Goal: Task Accomplishment & Management: Manage account settings

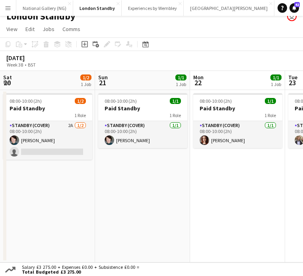
scroll to position [0, 180]
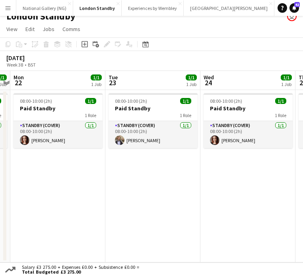
click at [11, 8] on app-icon "Menu" at bounding box center [8, 8] width 6 height 6
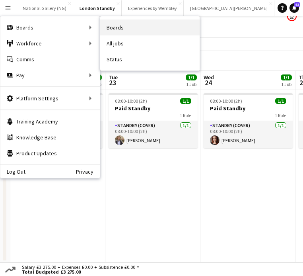
click at [125, 27] on link "Boards" at bounding box center [149, 27] width 99 height 16
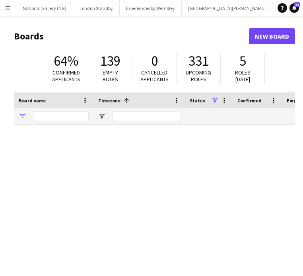
type input "***"
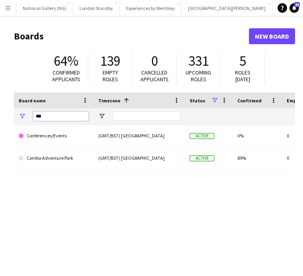
drag, startPoint x: 56, startPoint y: 114, endPoint x: 12, endPoint y: 114, distance: 44.2
click at [12, 114] on main "Boards New Board 64% Confirmed applicants 139 Empty roles 0 Cancelled applicant…" at bounding box center [151, 159] width 303 height 287
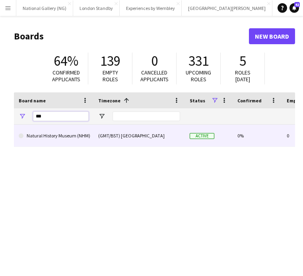
type input "***"
click at [62, 136] on link "Natural History Museum (NHM)" at bounding box center [54, 136] width 70 height 22
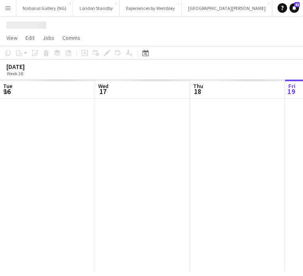
scroll to position [0, 329]
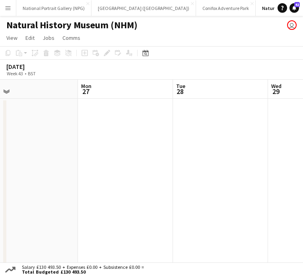
click at [130, 123] on app-date-cell at bounding box center [125, 185] width 95 height 172
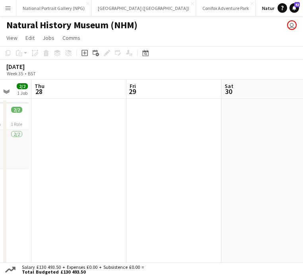
scroll to position [0, 174]
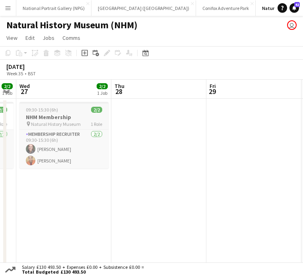
click at [69, 107] on div "09:30-15:30 (6h) 2/2" at bounding box center [63, 110] width 89 height 6
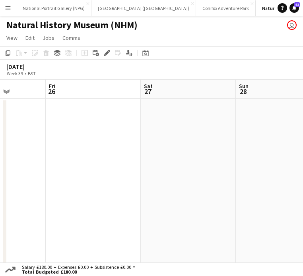
scroll to position [0, 240]
click at [175, 130] on app-date-cell at bounding box center [187, 185] width 95 height 172
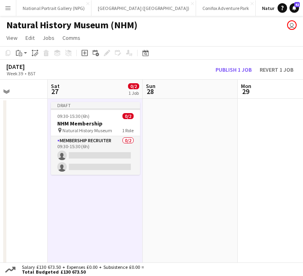
scroll to position [0, 332]
click at [171, 134] on app-date-cell at bounding box center [190, 185] width 95 height 172
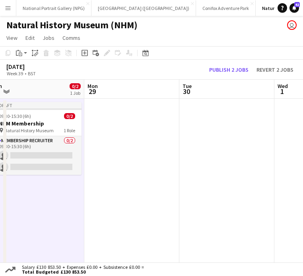
scroll to position [0, 296]
click at [147, 138] on app-date-cell at bounding box center [131, 185] width 95 height 172
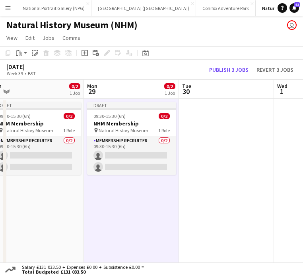
click at [216, 140] on app-date-cell at bounding box center [226, 185] width 95 height 172
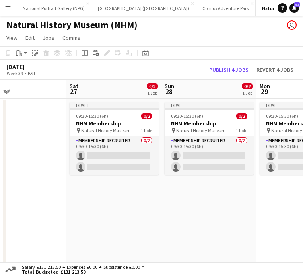
scroll to position [0, 233]
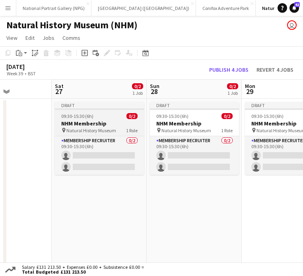
click at [120, 123] on h3 "NHM Membership" at bounding box center [99, 123] width 89 height 7
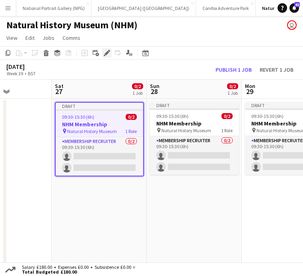
click at [109, 53] on icon "Edit" at bounding box center [107, 53] width 6 height 6
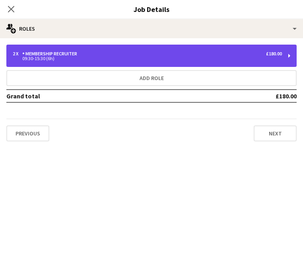
click at [114, 59] on div "09:30-15:30 (6h)" at bounding box center [147, 58] width 269 height 4
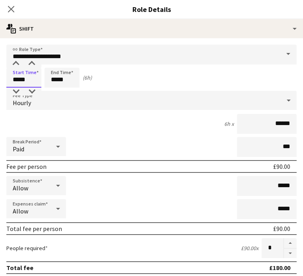
click at [23, 80] on input "*****" at bounding box center [23, 78] width 35 height 20
type input "*****"
click at [73, 124] on div "6h 30m x ******" at bounding box center [151, 124] width 290 height 20
click at [56, 80] on input "*****" at bounding box center [62, 78] width 35 height 20
type input "*****"
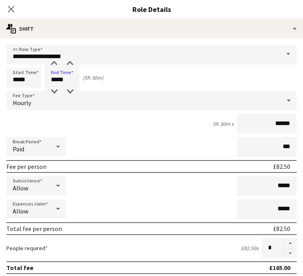
click at [78, 128] on div "5h 30m x ******" at bounding box center [151, 124] width 290 height 20
click at [10, 9] on icon "Close pop-in" at bounding box center [11, 9] width 8 height 8
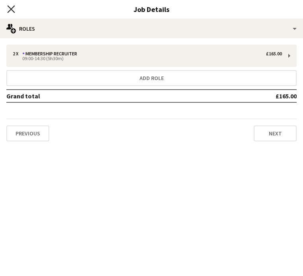
click at [12, 11] on icon "Close pop-in" at bounding box center [11, 9] width 8 height 8
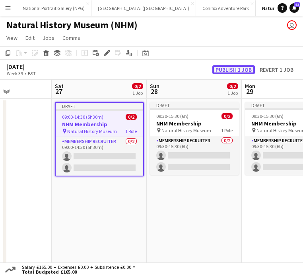
click at [240, 69] on button "Publish 1 job" at bounding box center [233, 69] width 43 height 9
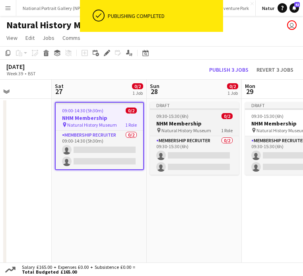
click at [183, 115] on span "09:30-15:30 (6h)" at bounding box center [172, 116] width 32 height 6
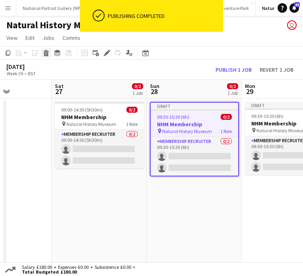
click at [47, 54] on icon at bounding box center [46, 54] width 4 height 4
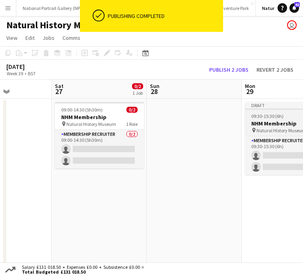
click at [274, 112] on app-job-card "Draft 09:30-15:30 (6h) 0/2 NHM Membership pin Natural History Museum 1 Role Mem…" at bounding box center [289, 138] width 89 height 73
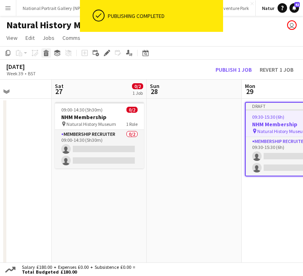
click at [48, 55] on icon "Delete" at bounding box center [46, 53] width 6 height 6
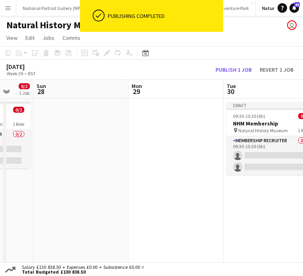
scroll to position [0, 376]
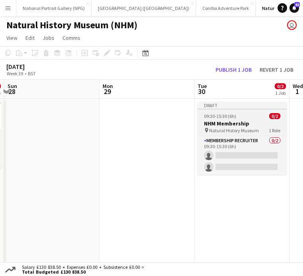
click at [223, 114] on span "09:30-15:30 (6h)" at bounding box center [220, 116] width 32 height 6
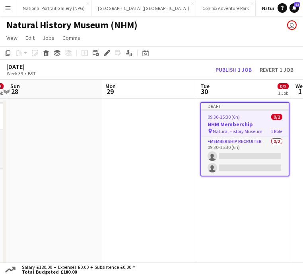
scroll to position [0, 279]
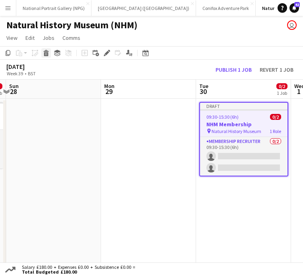
click at [46, 54] on icon at bounding box center [46, 54] width 4 height 4
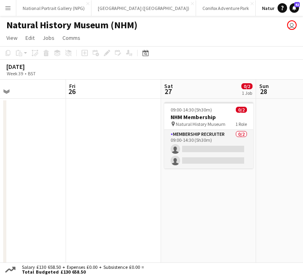
scroll to position [0, 284]
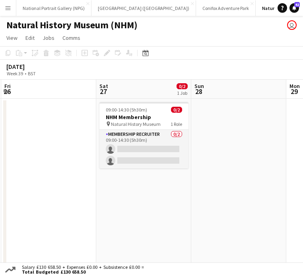
click at [207, 121] on app-date-cell at bounding box center [238, 185] width 95 height 172
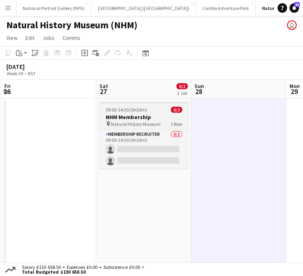
click at [143, 113] on app-job-card "09:00-14:30 (5h30m) 0/2 NHM Membership pin Natural History Museum 1 Role Member…" at bounding box center [143, 135] width 89 height 66
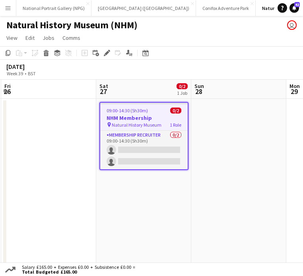
click at [228, 122] on app-date-cell at bounding box center [238, 185] width 95 height 172
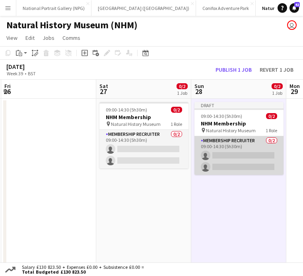
scroll to position [0, 391]
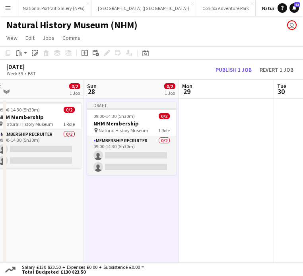
click at [210, 128] on app-date-cell at bounding box center [226, 185] width 95 height 172
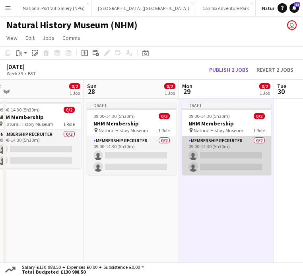
scroll to position [0, 337]
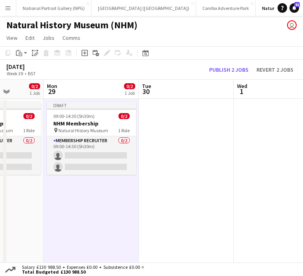
click at [189, 141] on app-date-cell at bounding box center [186, 185] width 95 height 172
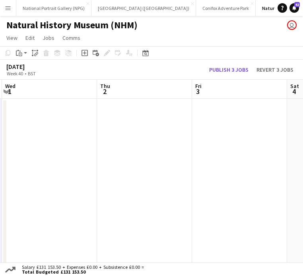
scroll to position [0, 226]
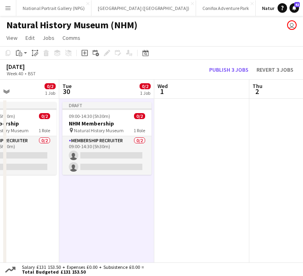
click at [195, 132] on app-date-cell at bounding box center [201, 185] width 95 height 172
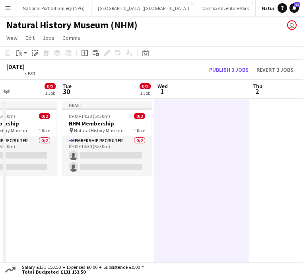
scroll to position [0, 239]
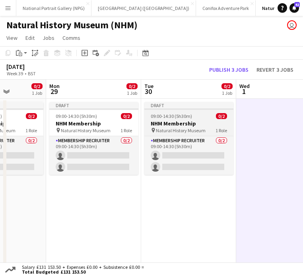
click at [211, 111] on app-job-card "Draft 09:00-14:30 (5h30m) 0/2 NHM Membership pin Natural History Museum 1 Role …" at bounding box center [188, 138] width 89 height 73
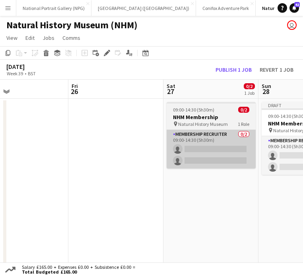
scroll to position [0, 210]
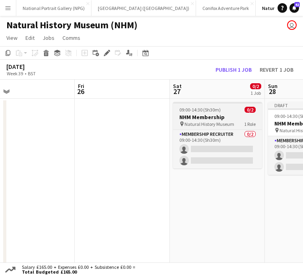
click at [201, 105] on app-job-card "09:00-14:30 (5h30m) 0/2 NHM Membership pin Natural History Museum 1 Role Member…" at bounding box center [217, 135] width 89 height 66
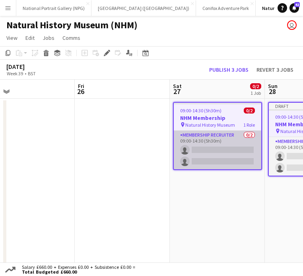
scroll to position [0, 207]
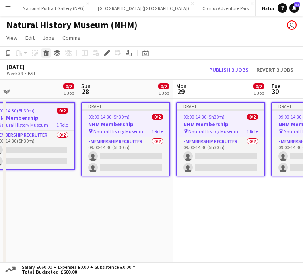
click at [45, 52] on icon "Delete" at bounding box center [46, 53] width 6 height 6
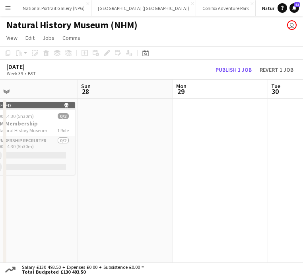
scroll to position [0, 189]
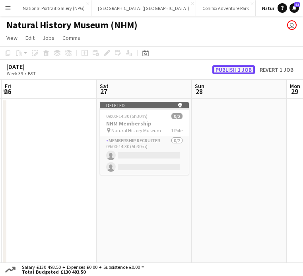
click at [241, 71] on button "Publish 1 job" at bounding box center [233, 69] width 43 height 9
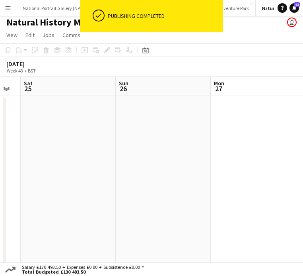
scroll to position [0, 214]
click at [215, 128] on app-date-cell at bounding box center [213, 182] width 95 height 172
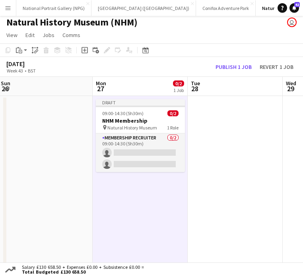
scroll to position [0, 360]
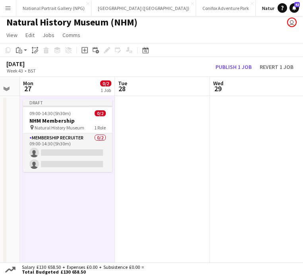
click at [163, 125] on app-date-cell at bounding box center [162, 182] width 95 height 172
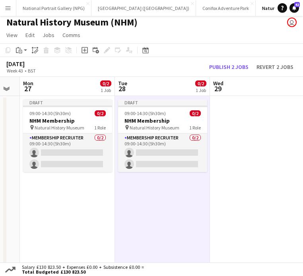
click at [218, 131] on app-date-cell at bounding box center [257, 182] width 95 height 172
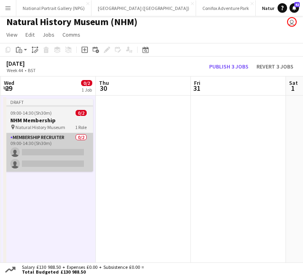
scroll to position [0, 383]
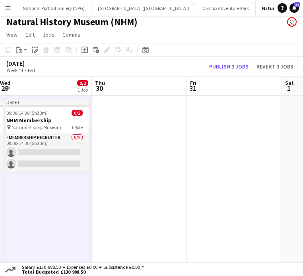
click at [233, 125] on app-date-cell at bounding box center [234, 181] width 95 height 172
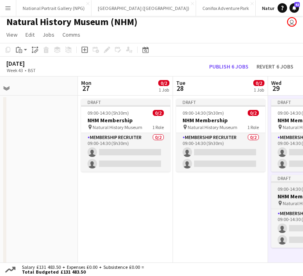
scroll to position [0, 361]
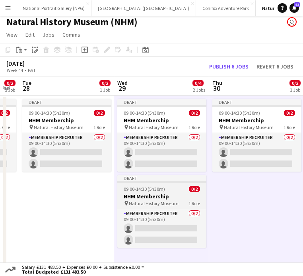
click at [156, 198] on h3 "NHM Membership" at bounding box center [161, 196] width 89 height 7
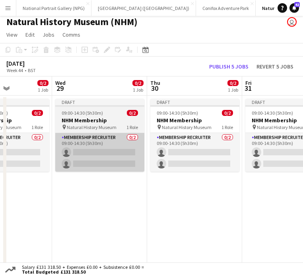
scroll to position [0, 233]
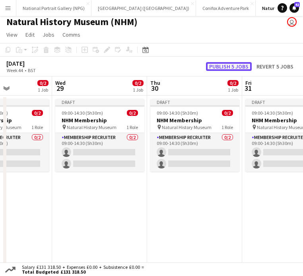
click at [225, 66] on button "Publish 5 jobs" at bounding box center [229, 66] width 46 height 9
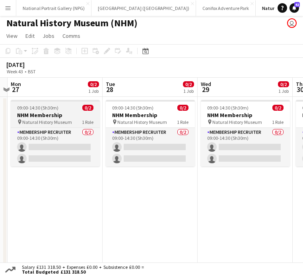
scroll to position [0, 335]
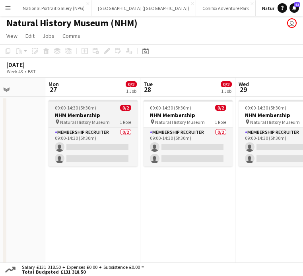
click at [105, 111] on app-job-card "09:00-14:30 (5h30m) 0/2 NHM Membership pin Natural History Museum 1 Role Member…" at bounding box center [93, 133] width 89 height 66
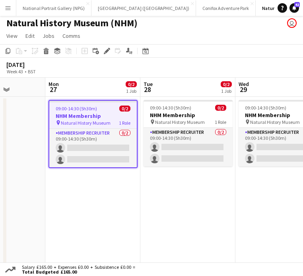
click at [86, 114] on h3 "NHM Membership" at bounding box center [93, 115] width 88 height 7
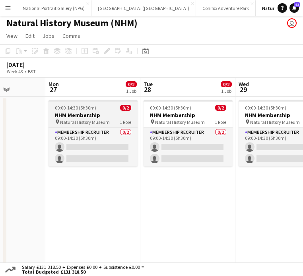
click at [99, 113] on h3 "NHM Membership" at bounding box center [93, 114] width 89 height 7
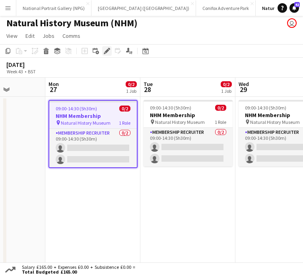
click at [106, 52] on icon at bounding box center [107, 51] width 4 height 4
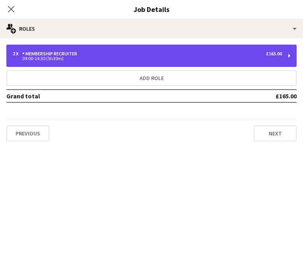
click at [94, 62] on div "2 x Membership Recruiter £165.00 09:00-14:30 (5h30m)" at bounding box center [151, 56] width 290 height 22
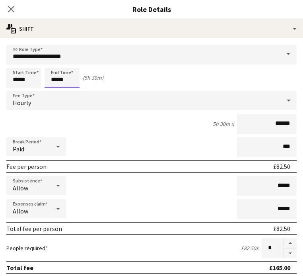
click at [57, 80] on input "*****" at bounding box center [62, 78] width 35 height 20
type input "*****"
click at [100, 121] on div "6h 30m x ******" at bounding box center [151, 124] width 290 height 20
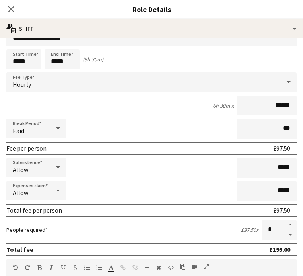
scroll to position [0, 0]
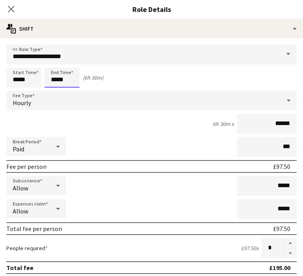
click at [57, 80] on input "*****" at bounding box center [62, 78] width 35 height 20
click at [71, 117] on div "6h 30m x ******" at bounding box center [151, 124] width 290 height 20
click at [23, 81] on input "*****" at bounding box center [23, 78] width 35 height 20
click at [106, 139] on div "Break Period Paid ***" at bounding box center [151, 147] width 290 height 20
click at [24, 80] on input "*****" at bounding box center [23, 78] width 35 height 20
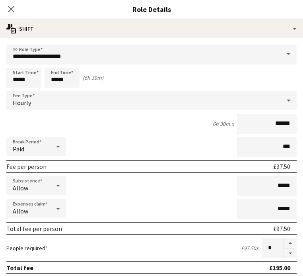
click at [95, 121] on div "6h 30m x ******" at bounding box center [151, 124] width 290 height 20
click at [23, 78] on input "*****" at bounding box center [23, 78] width 35 height 20
type input "*****"
click at [56, 79] on input "*****" at bounding box center [62, 78] width 35 height 20
click at [112, 130] on div "5h x ******" at bounding box center [151, 124] width 290 height 20
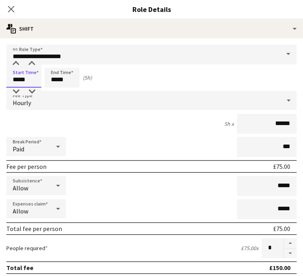
click at [23, 78] on input "*****" at bounding box center [23, 78] width 35 height 20
click at [100, 121] on div "5h x ******" at bounding box center [151, 124] width 290 height 20
click at [56, 78] on input "*****" at bounding box center [62, 78] width 35 height 20
click at [91, 122] on div "6h x ******" at bounding box center [151, 124] width 290 height 20
click at [57, 81] on input "*****" at bounding box center [62, 78] width 35 height 20
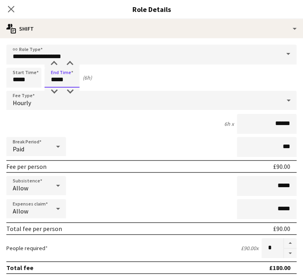
click at [62, 79] on input "*****" at bounding box center [62, 78] width 35 height 20
click at [89, 123] on div "5h 30m x ******" at bounding box center [151, 124] width 290 height 20
click at [57, 79] on input "*****" at bounding box center [62, 78] width 35 height 20
click at [59, 78] on input "*****" at bounding box center [62, 78] width 35 height 20
click at [96, 123] on div "5h x ******" at bounding box center [151, 124] width 290 height 20
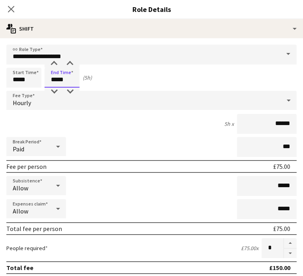
click at [57, 80] on input "*****" at bounding box center [62, 78] width 35 height 20
click at [62, 81] on input "*****" at bounding box center [62, 78] width 35 height 20
click at [55, 80] on input "*****" at bounding box center [62, 78] width 35 height 20
click at [63, 79] on input "*****" at bounding box center [62, 78] width 35 height 20
type input "*****"
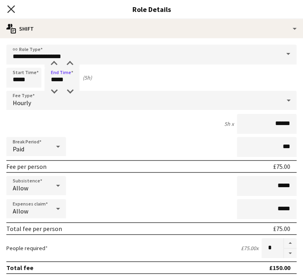
click at [8, 10] on icon "Close pop-in" at bounding box center [11, 9] width 8 height 8
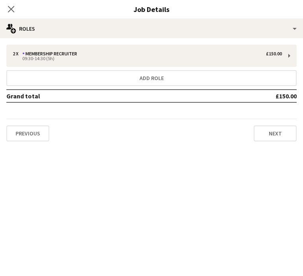
click at [16, 10] on div "Close pop-in" at bounding box center [11, 9] width 22 height 18
click at [11, 9] on icon at bounding box center [11, 9] width 8 height 8
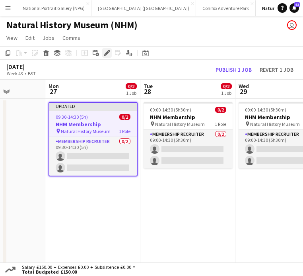
click at [106, 51] on icon "Edit" at bounding box center [107, 53] width 6 height 6
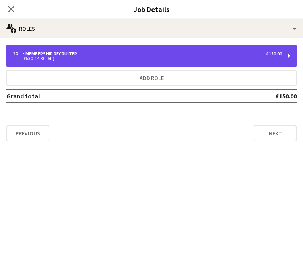
click at [73, 60] on div "2 x Membership Recruiter £150.00 09:30-14:30 (5h)" at bounding box center [151, 56] width 290 height 22
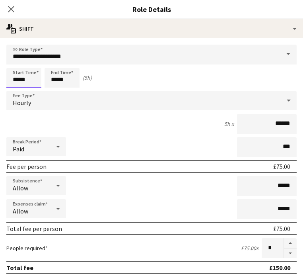
click at [22, 81] on input "*****" at bounding box center [23, 78] width 35 height 20
type input "*****"
click at [80, 118] on div "5h 30m x ******" at bounding box center [151, 124] width 290 height 20
click at [14, 6] on icon at bounding box center [11, 9] width 8 height 8
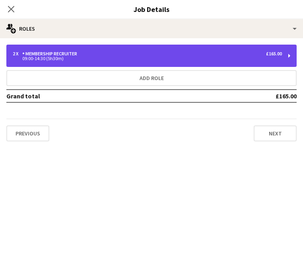
click at [95, 49] on div "2 x Membership Recruiter £165.00 09:00-14:30 (5h30m)" at bounding box center [151, 56] width 290 height 22
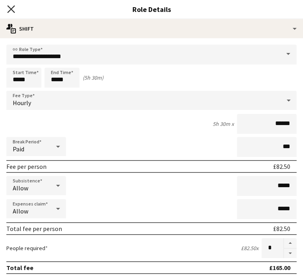
click at [13, 9] on icon "Close pop-in" at bounding box center [11, 9] width 8 height 8
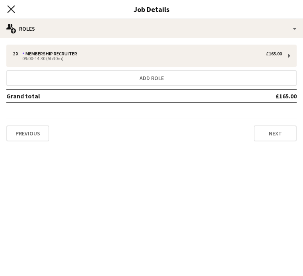
click at [13, 9] on icon "Close pop-in" at bounding box center [11, 9] width 8 height 8
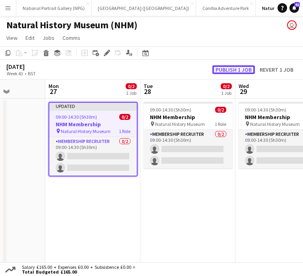
click at [228, 70] on button "Publish 1 job" at bounding box center [233, 69] width 43 height 9
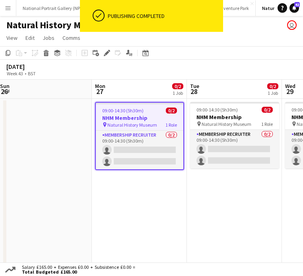
scroll to position [0, 192]
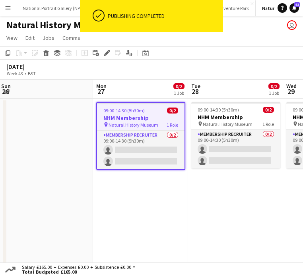
click at [61, 144] on app-date-cell at bounding box center [45, 185] width 95 height 172
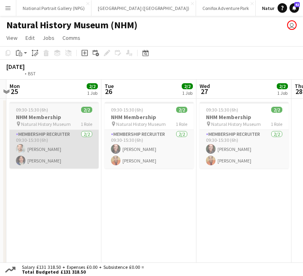
scroll to position [0, 276]
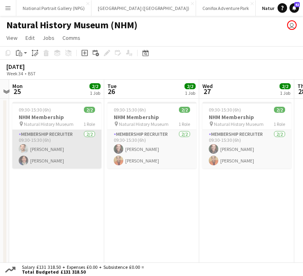
click at [73, 150] on app-card-role "Membership Recruiter [DATE] 09:30-15:30 (6h) [PERSON_NAME] [PERSON_NAME]" at bounding box center [56, 149] width 89 height 39
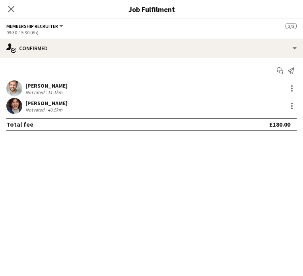
click at [57, 103] on div "[PERSON_NAME]" at bounding box center [46, 102] width 42 height 7
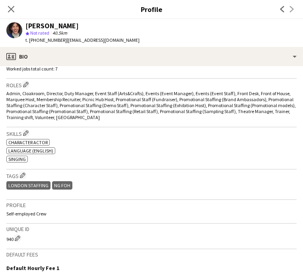
scroll to position [252, 0]
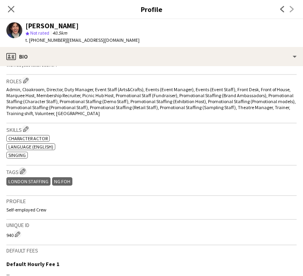
click at [24, 171] on app-icon "Edit crew company tags" at bounding box center [23, 171] width 6 height 6
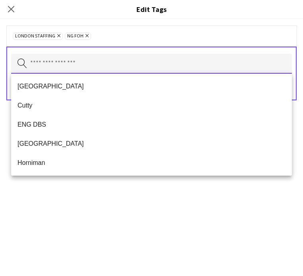
click at [56, 72] on input "text" at bounding box center [151, 64] width 281 height 20
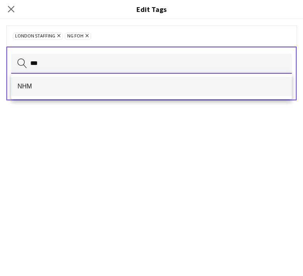
type input "***"
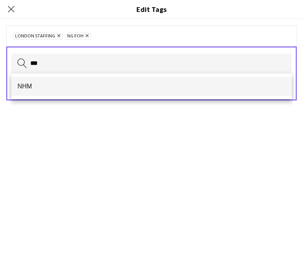
click at [59, 88] on span "NHM" at bounding box center [152, 86] width 268 height 8
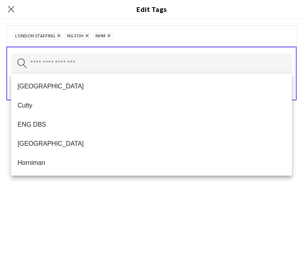
click at [10, 2] on div "Close pop-in" at bounding box center [11, 9] width 22 height 18
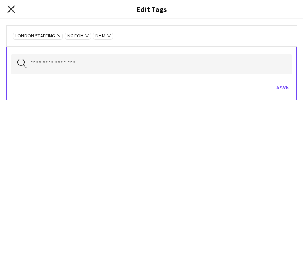
click at [10, 9] on icon "Close pop-in" at bounding box center [11, 9] width 8 height 8
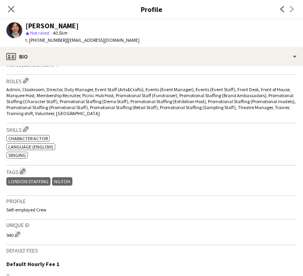
click at [24, 174] on app-icon "Edit crew company tags" at bounding box center [23, 171] width 6 height 6
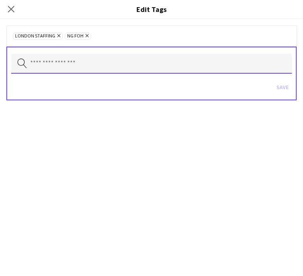
click at [83, 63] on input "text" at bounding box center [151, 64] width 281 height 20
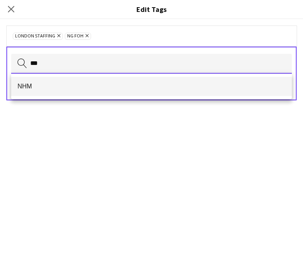
type input "***"
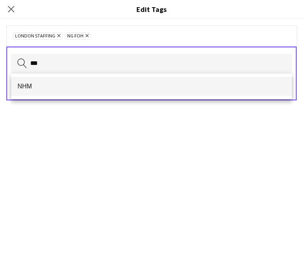
click at [82, 90] on span "NHM" at bounding box center [152, 86] width 268 height 8
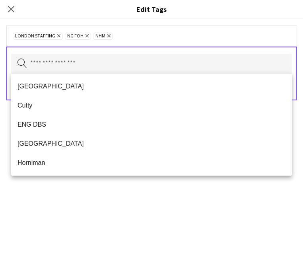
click at [158, 41] on div "LONDON STAFFING Remove NG FOH Remove NHM Remove" at bounding box center [151, 35] width 290 height 21
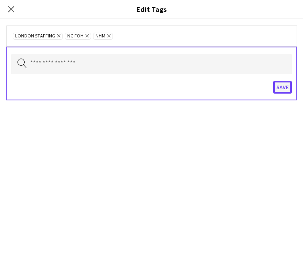
click at [282, 88] on button "Save" at bounding box center [282, 87] width 19 height 13
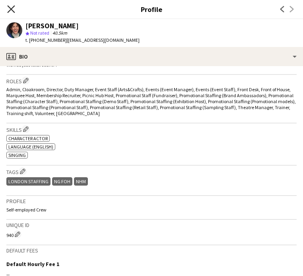
click at [12, 10] on icon at bounding box center [11, 9] width 8 height 8
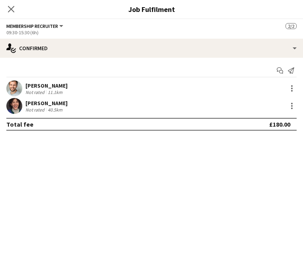
click at [46, 86] on div "[PERSON_NAME]" at bounding box center [46, 85] width 42 height 7
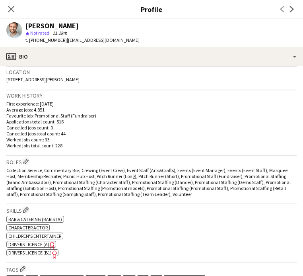
scroll to position [80, 0]
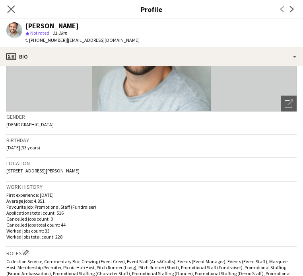
click at [15, 9] on app-icon "Close pop-in" at bounding box center [12, 10] width 12 height 12
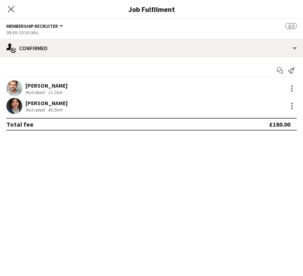
click at [44, 87] on div "[PERSON_NAME]" at bounding box center [46, 85] width 42 height 7
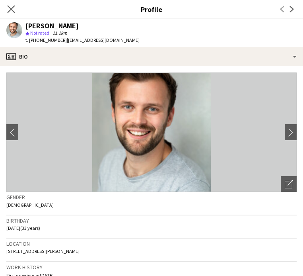
click at [12, 13] on app-icon "Close pop-in" at bounding box center [12, 10] width 12 height 12
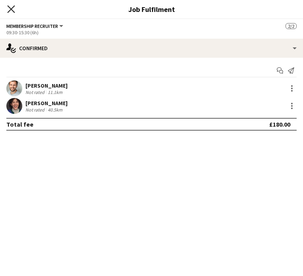
click at [12, 8] on icon at bounding box center [11, 9] width 8 height 8
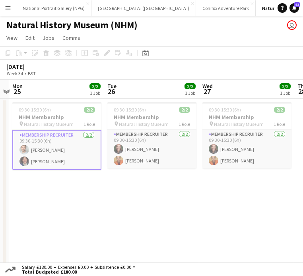
click at [12, 8] on button "Menu" at bounding box center [8, 8] width 16 height 16
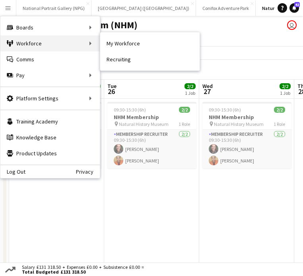
click at [24, 49] on div "Workforce Workforce" at bounding box center [49, 43] width 99 height 16
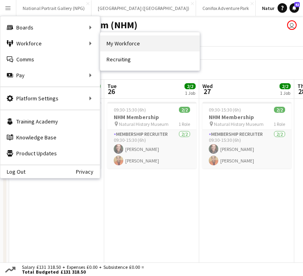
click at [125, 44] on link "My Workforce" at bounding box center [149, 43] width 99 height 16
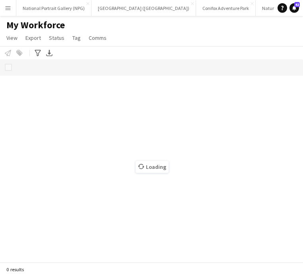
scroll to position [0, 327]
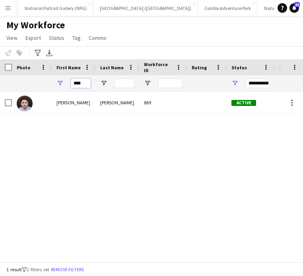
drag, startPoint x: 87, startPoint y: 84, endPoint x: 63, endPoint y: 84, distance: 23.9
click at [63, 84] on div "****" at bounding box center [74, 83] width 44 height 16
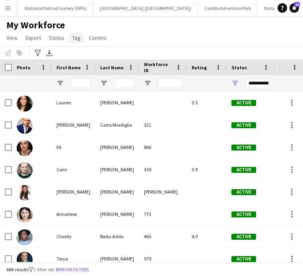
click at [76, 41] on span "Tag" at bounding box center [76, 37] width 8 height 7
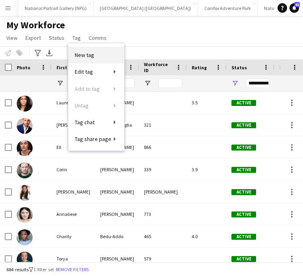
click at [88, 56] on span "New tag" at bounding box center [84, 54] width 19 height 7
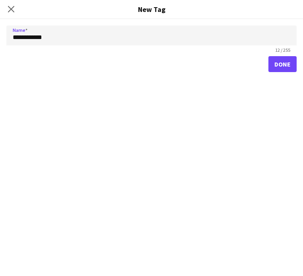
type input "**********"
click at [283, 62] on button "Done" at bounding box center [282, 64] width 28 height 16
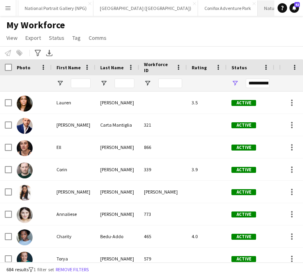
click at [258, 8] on button "Natural History Museum (NHM) Close" at bounding box center [296, 8] width 77 height 16
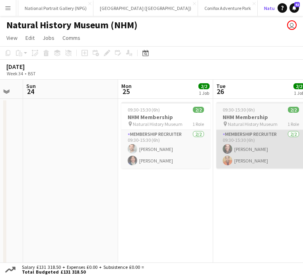
scroll to position [0, 251]
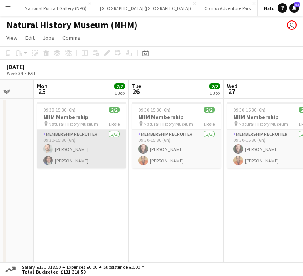
click at [91, 151] on app-card-role "Membership Recruiter [DATE] 09:30-15:30 (6h) [PERSON_NAME] [PERSON_NAME]" at bounding box center [81, 149] width 89 height 39
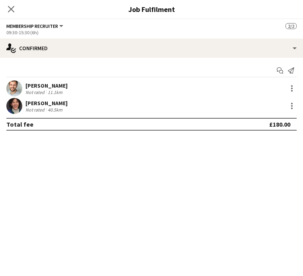
click at [68, 86] on div "[PERSON_NAME] Not rated 11.1km" at bounding box center [151, 88] width 303 height 16
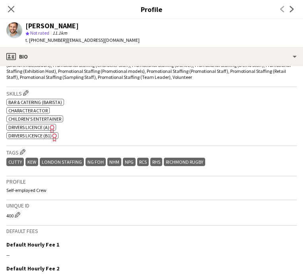
scroll to position [291, 0]
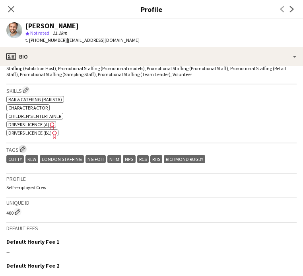
click at [24, 151] on app-icon "Edit crew company tags" at bounding box center [23, 149] width 6 height 6
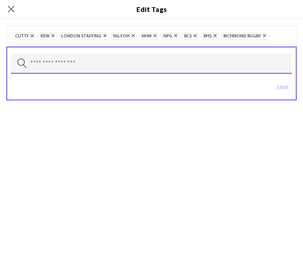
click at [64, 63] on input "text" at bounding box center [151, 64] width 281 height 20
type input "*"
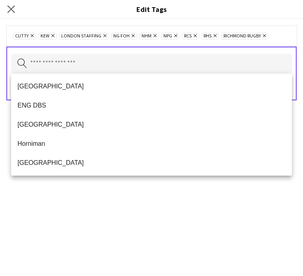
click at [16, 8] on app-icon "Close pop-in" at bounding box center [12, 10] width 12 height 12
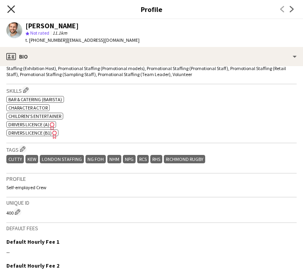
click at [11, 7] on icon "Close pop-in" at bounding box center [11, 9] width 8 height 8
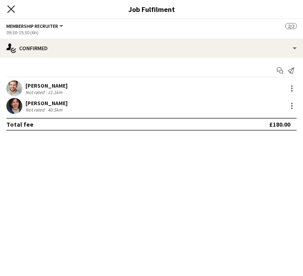
click at [8, 6] on icon at bounding box center [11, 9] width 8 height 8
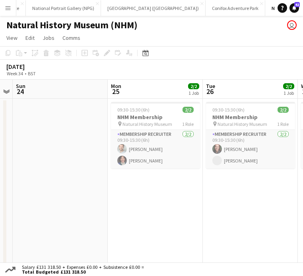
scroll to position [0, 178]
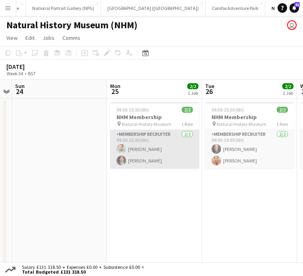
click at [145, 137] on app-card-role "Membership Recruiter [DATE] 09:30-15:30 (6h) [PERSON_NAME] [PERSON_NAME]" at bounding box center [154, 149] width 89 height 39
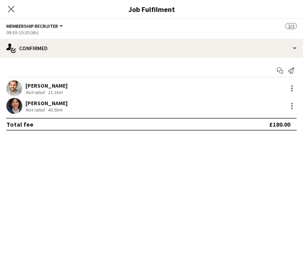
click at [58, 89] on div "11.1km" at bounding box center [55, 92] width 18 height 6
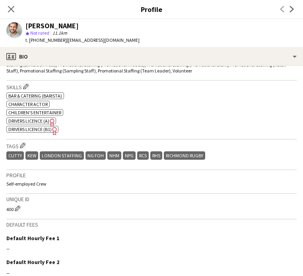
scroll to position [300, 0]
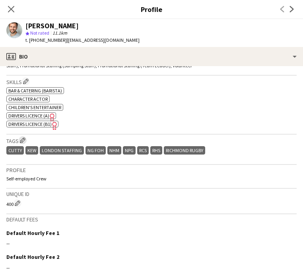
click at [23, 142] on app-icon "Edit crew company tags" at bounding box center [23, 140] width 6 height 6
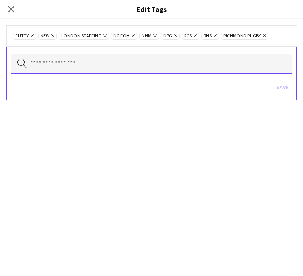
click at [62, 63] on input "text" at bounding box center [151, 64] width 281 height 20
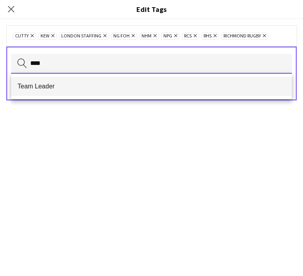
type input "****"
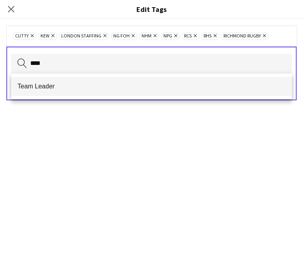
click at [58, 88] on span "Team Leader" at bounding box center [152, 86] width 268 height 8
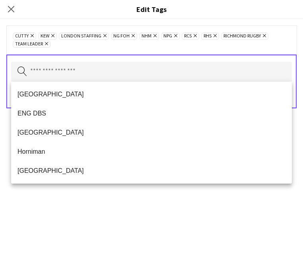
click at [167, 208] on div "Cutty Remove Kew Remove LONDON STAFFING Remove NG FOH Remove NHM Remove NPG Rem…" at bounding box center [151, 147] width 303 height 257
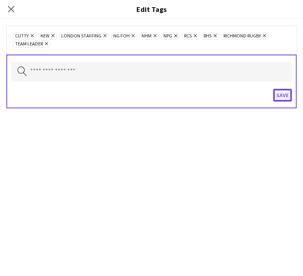
click at [280, 97] on button "Save" at bounding box center [282, 95] width 19 height 13
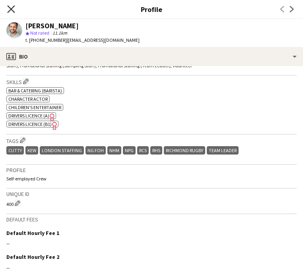
click at [8, 10] on icon "Close pop-in" at bounding box center [11, 9] width 8 height 8
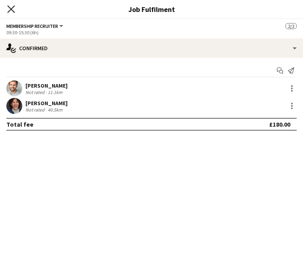
click at [8, 9] on icon "Close pop-in" at bounding box center [11, 9] width 8 height 8
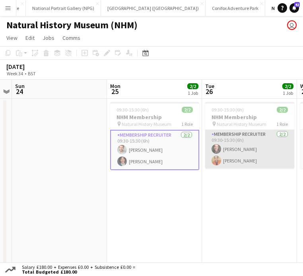
click at [228, 152] on app-card-role "Membership Recruiter 2/2 09:30-15:30 (6h) Kaia Hickson Alex Stedman" at bounding box center [249, 149] width 89 height 39
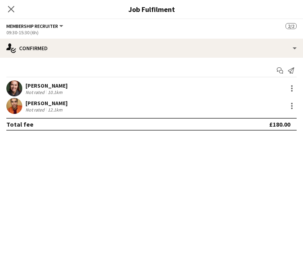
click at [40, 87] on div "[PERSON_NAME]" at bounding box center [46, 85] width 42 height 7
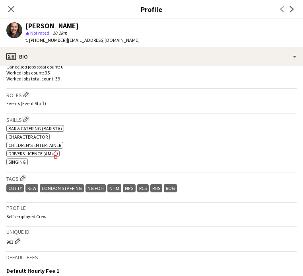
scroll to position [97, 0]
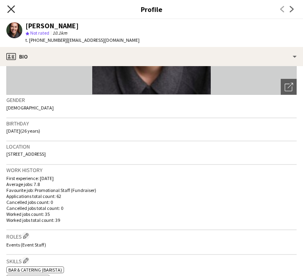
click at [13, 12] on icon "Close pop-in" at bounding box center [11, 9] width 8 height 8
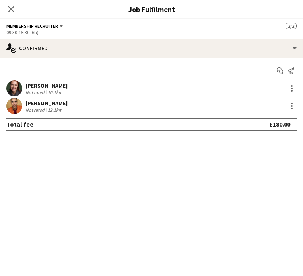
click at [50, 105] on div "[PERSON_NAME]" at bounding box center [46, 102] width 42 height 7
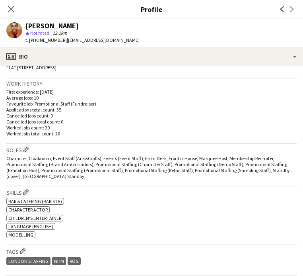
scroll to position [237, 0]
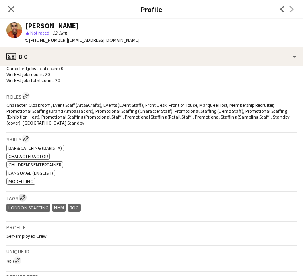
click at [23, 200] on app-icon "Edit crew company tags" at bounding box center [23, 198] width 6 height 6
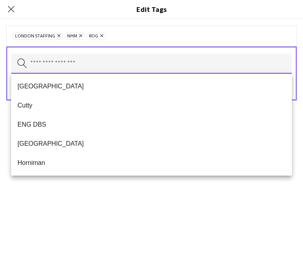
click at [93, 66] on input "text" at bounding box center [151, 64] width 281 height 20
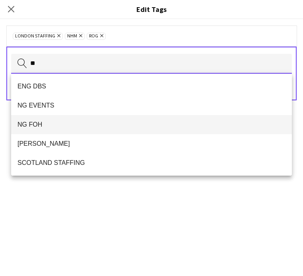
type input "**"
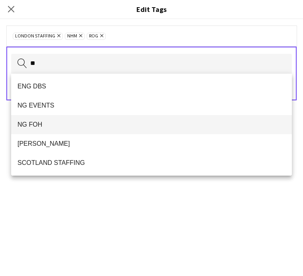
click at [66, 126] on span "NG FOH" at bounding box center [152, 125] width 268 height 8
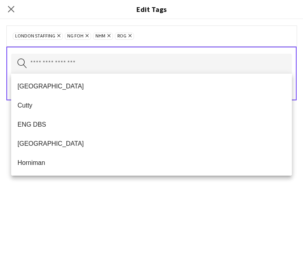
click at [90, 226] on div "LONDON STAFFING Remove NG FOH Remove NHM Remove ROG Remove Search by tag name S…" at bounding box center [151, 147] width 303 height 257
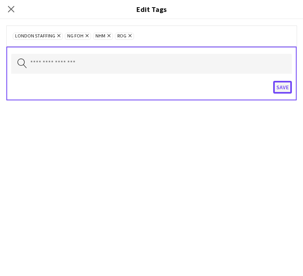
click at [287, 88] on button "Save" at bounding box center [282, 87] width 19 height 13
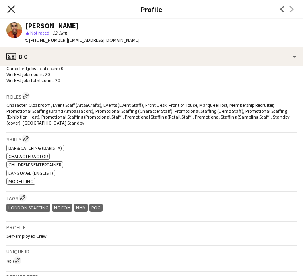
click at [9, 7] on icon at bounding box center [11, 9] width 8 height 8
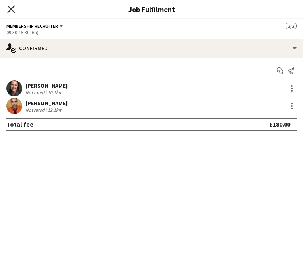
click at [12, 9] on icon at bounding box center [11, 9] width 8 height 8
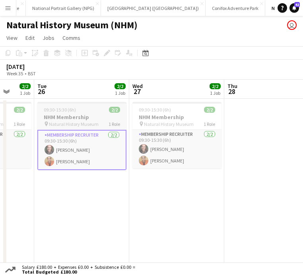
scroll to position [0, 389]
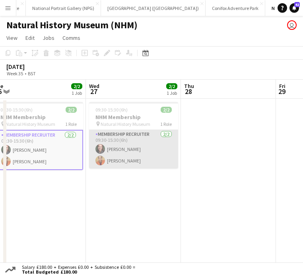
click at [143, 150] on app-card-role "Membership Recruiter 2/2 09:30-15:30 (6h) Kaia Hickson Alex Stedman" at bounding box center [133, 149] width 89 height 39
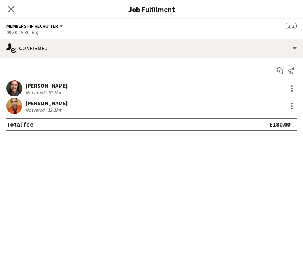
click at [68, 90] on div "Kaia Hickson Not rated 10.1km" at bounding box center [151, 88] width 303 height 16
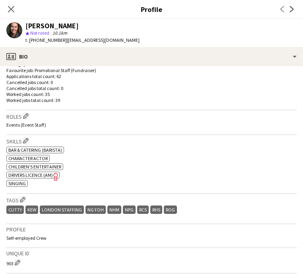
scroll to position [216, 0]
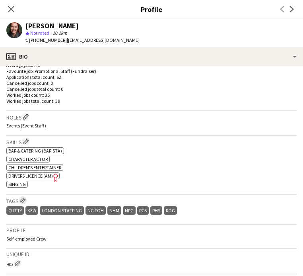
click at [25, 201] on app-icon "Edit crew company tags" at bounding box center [23, 200] width 6 height 6
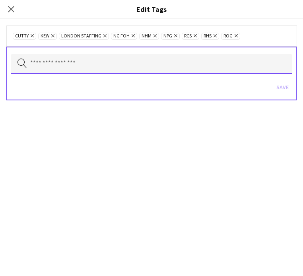
click at [105, 68] on input "text" at bounding box center [151, 64] width 281 height 20
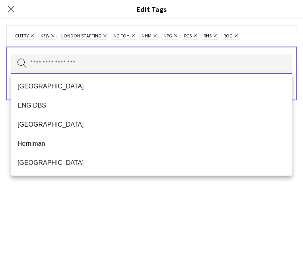
type input "*"
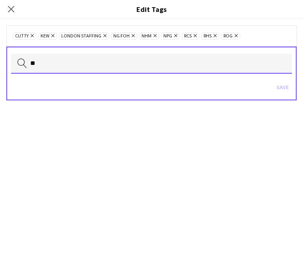
type input "*"
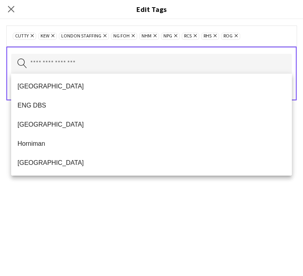
click at [126, 198] on div "Cutty Remove Kew Remove LONDON STAFFING Remove NG FOH Remove NHM Remove NPG Rem…" at bounding box center [151, 147] width 303 height 257
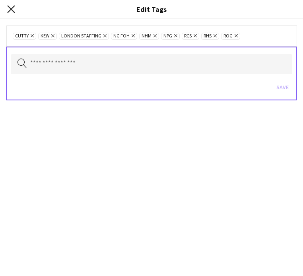
click at [9, 11] on icon at bounding box center [11, 9] width 8 height 8
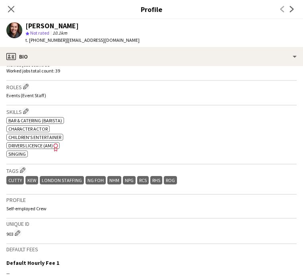
scroll to position [247, 0]
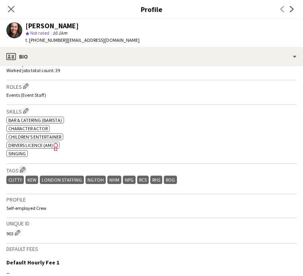
click at [24, 172] on app-icon "Edit crew company tags" at bounding box center [23, 170] width 6 height 6
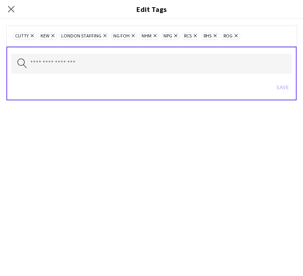
click at [63, 164] on div "Cutty Remove Kew Remove LONDON STAFFING Remove NG FOH Remove NHM Remove NPG Rem…" at bounding box center [151, 147] width 303 height 257
click at [10, 6] on icon "Close pop-in" at bounding box center [11, 9] width 8 height 8
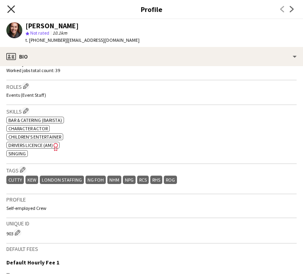
click at [11, 8] on icon at bounding box center [11, 9] width 8 height 8
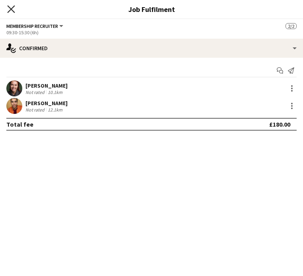
click at [11, 8] on icon at bounding box center [11, 9] width 8 height 8
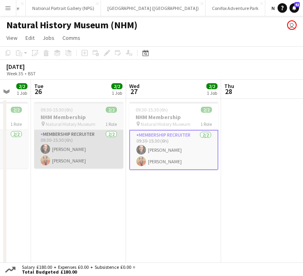
scroll to position [0, 350]
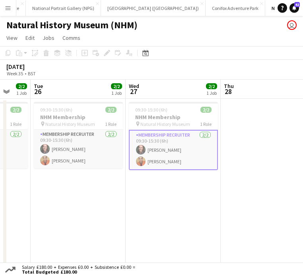
click at [160, 161] on app-card-role "Membership Recruiter 2/2 09:30-15:30 (6h) Kaia Hickson Alex Stedman" at bounding box center [173, 150] width 89 height 40
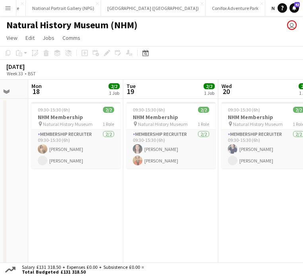
scroll to position [0, 356]
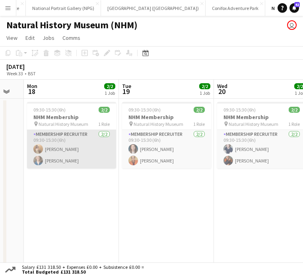
click at [70, 151] on app-card-role "Membership Recruiter 2/2 09:30-15:30 (6h) Georgie Rankcom Nikki Simon" at bounding box center [71, 149] width 89 height 39
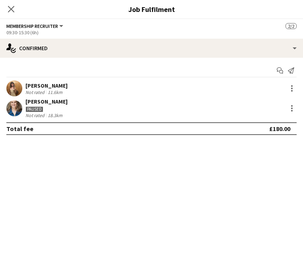
click at [62, 88] on div "Georgie Rankcom" at bounding box center [46, 85] width 42 height 7
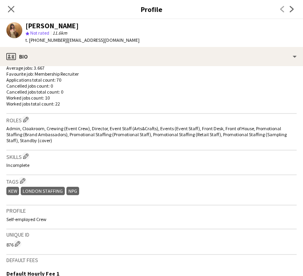
scroll to position [210, 0]
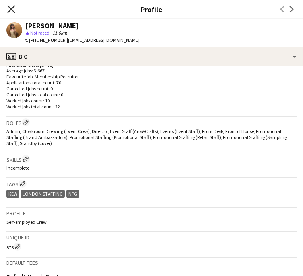
click at [12, 8] on icon at bounding box center [11, 9] width 8 height 8
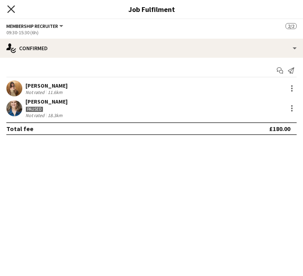
click at [10, 11] on icon "Close pop-in" at bounding box center [11, 9] width 8 height 8
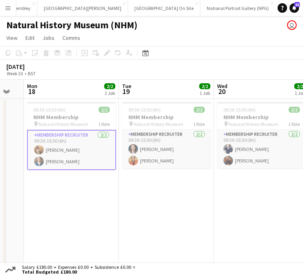
scroll to position [0, 123]
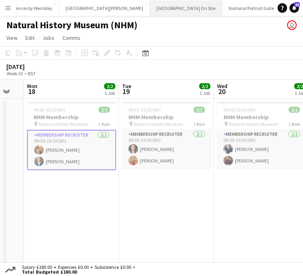
click at [161, 10] on button "Kew Gardens On Site Close" at bounding box center [186, 8] width 72 height 16
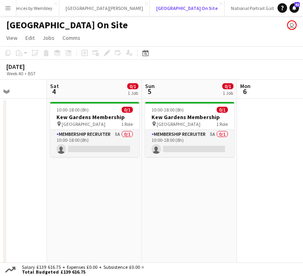
scroll to position [0, 374]
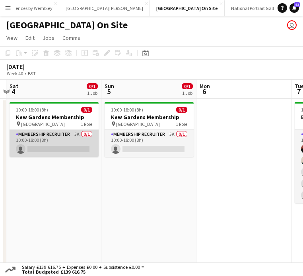
click at [70, 148] on app-card-role "Membership Recruiter 5A 0/1 10:00-18:00 (8h) single-neutral-actions" at bounding box center [54, 143] width 89 height 27
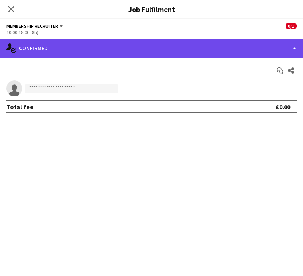
click at [295, 52] on div "single-neutral-actions-check-2 Confirmed" at bounding box center [151, 48] width 303 height 19
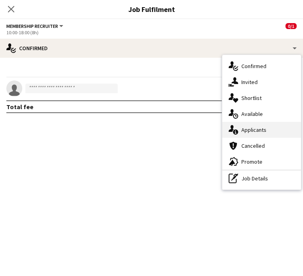
click at [272, 130] on div "single-neutral-actions-information Applicants" at bounding box center [261, 130] width 79 height 16
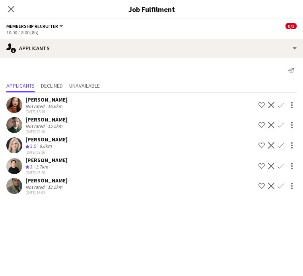
click at [62, 184] on div "12.5km" at bounding box center [55, 187] width 18 height 6
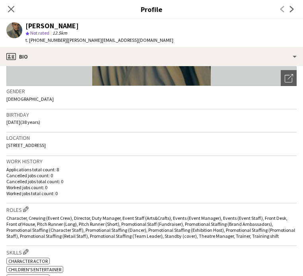
scroll to position [81, 0]
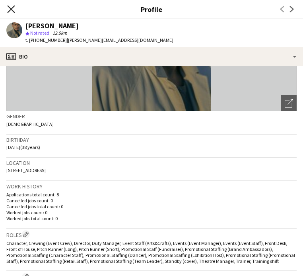
click at [10, 8] on icon at bounding box center [11, 9] width 8 height 8
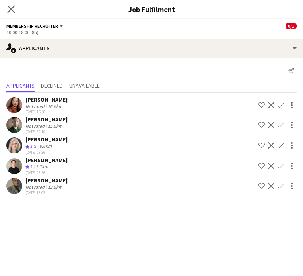
click at [15, 9] on app-icon "Close pop-in" at bounding box center [12, 10] width 12 height 12
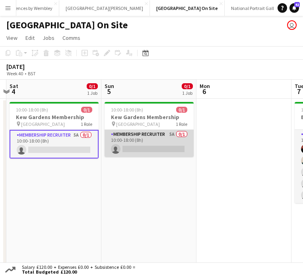
click at [146, 143] on app-card-role "Membership Recruiter 5A 0/1 10:00-18:00 (8h) single-neutral-actions" at bounding box center [149, 143] width 89 height 27
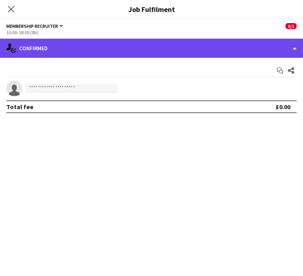
click at [87, 50] on div "single-neutral-actions-check-2 Confirmed" at bounding box center [151, 48] width 303 height 19
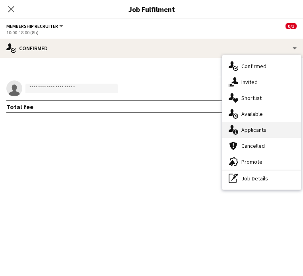
click at [242, 135] on div "single-neutral-actions-information Applicants" at bounding box center [261, 130] width 79 height 16
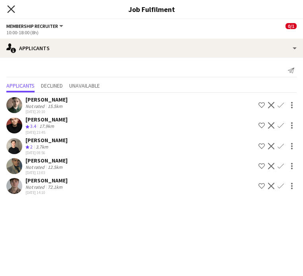
click at [9, 8] on icon "Close pop-in" at bounding box center [11, 9] width 8 height 8
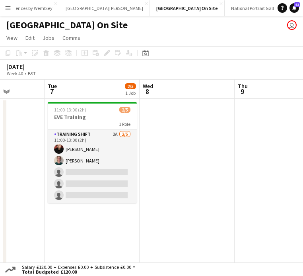
scroll to position [0, 249]
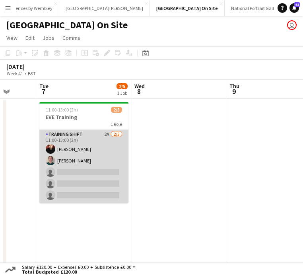
click at [110, 152] on app-card-role "Training shift 2A 2/5 11:00-13:00 (2h) Kip O’Sullivan Sean Alcock single-neutra…" at bounding box center [83, 166] width 89 height 73
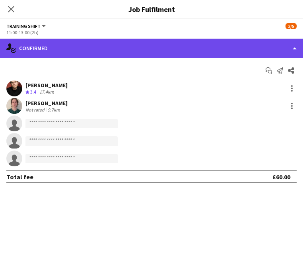
click at [219, 46] on div "single-neutral-actions-check-2 Confirmed" at bounding box center [151, 48] width 303 height 19
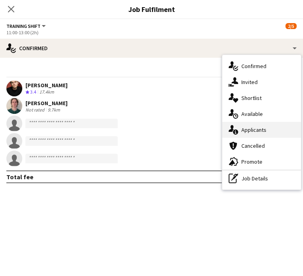
click at [251, 130] on span "Applicants" at bounding box center [253, 129] width 25 height 7
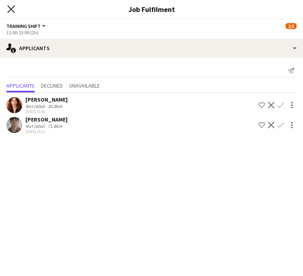
click at [13, 12] on icon "Close pop-in" at bounding box center [11, 9] width 8 height 8
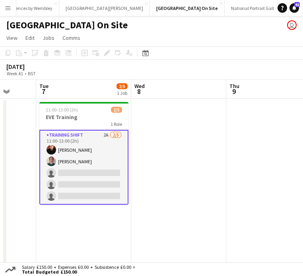
click at [159, 142] on app-date-cell at bounding box center [178, 185] width 95 height 172
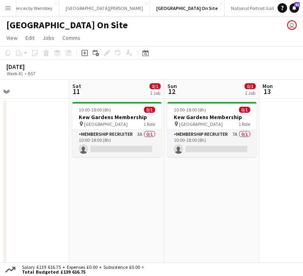
scroll to position [0, 219]
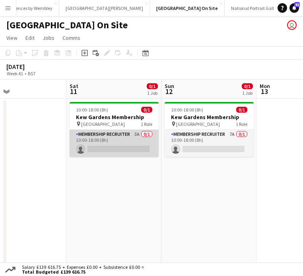
click at [127, 142] on app-card-role "Membership Recruiter 3A 0/1 10:00-18:00 (8h) single-neutral-actions" at bounding box center [114, 143] width 89 height 27
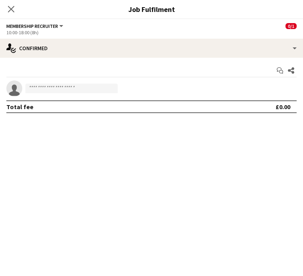
click at [191, 58] on div "Start chat Share single-neutral-actions Total fee £0.00" at bounding box center [151, 89] width 303 height 62
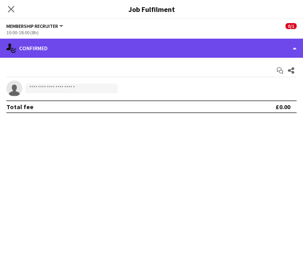
click at [193, 44] on div "single-neutral-actions-check-2 Confirmed" at bounding box center [151, 48] width 303 height 19
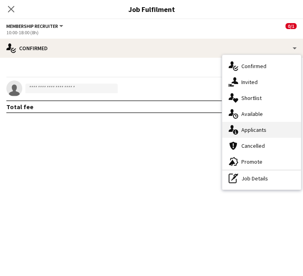
click at [250, 132] on span "Applicants" at bounding box center [253, 129] width 25 height 7
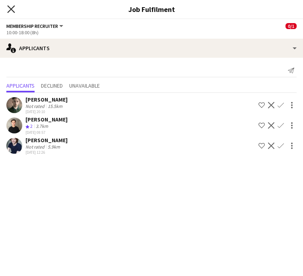
click at [11, 9] on icon at bounding box center [11, 9] width 8 height 8
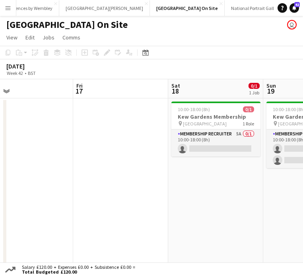
scroll to position [0, 269]
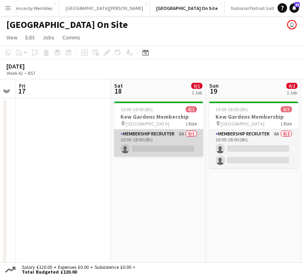
click at [167, 143] on app-card-role "Membership Recruiter 5A 0/1 10:00-18:00 (8h) single-neutral-actions" at bounding box center [158, 142] width 89 height 27
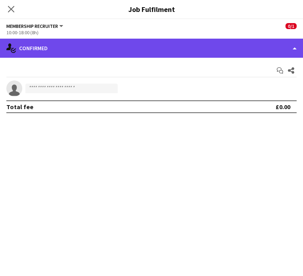
click at [187, 48] on div "single-neutral-actions-check-2 Confirmed" at bounding box center [151, 48] width 303 height 19
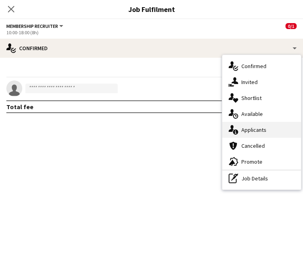
click at [271, 128] on div "single-neutral-actions-information Applicants" at bounding box center [261, 130] width 79 height 16
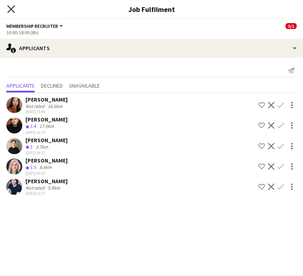
click at [12, 11] on icon "Close pop-in" at bounding box center [11, 9] width 8 height 8
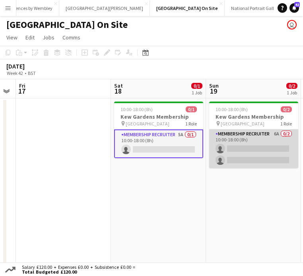
click at [263, 148] on app-card-role "Membership Recruiter 6A 0/2 10:00-18:00 (8h) single-neutral-actions single-neut…" at bounding box center [253, 148] width 89 height 39
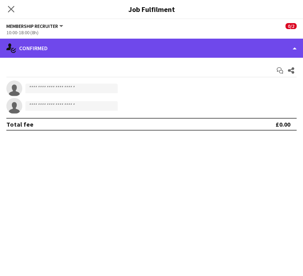
click at [138, 50] on div "single-neutral-actions-check-2 Confirmed" at bounding box center [151, 48] width 303 height 19
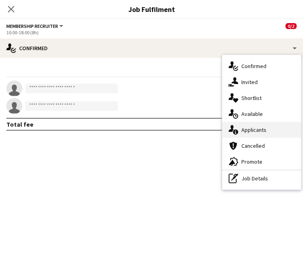
click at [271, 130] on div "single-neutral-actions-information Applicants" at bounding box center [261, 130] width 79 height 16
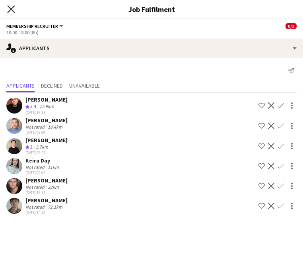
click at [12, 7] on icon "Close pop-in" at bounding box center [11, 9] width 8 height 8
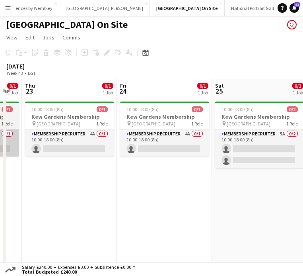
scroll to position [0, 264]
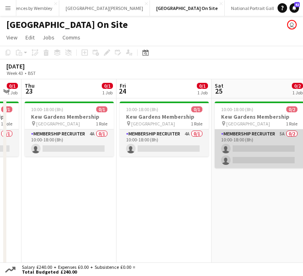
click at [242, 143] on app-card-role "Membership Recruiter 5A 0/2 10:00-18:00 (8h) single-neutral-actions single-neut…" at bounding box center [259, 148] width 89 height 39
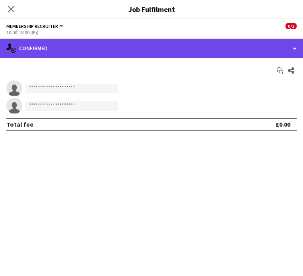
click at [119, 51] on div "single-neutral-actions-check-2 Confirmed" at bounding box center [151, 48] width 303 height 19
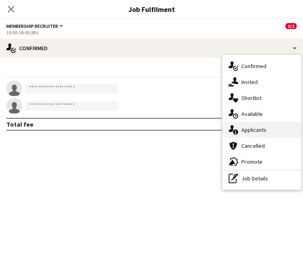
click at [263, 132] on span "Applicants" at bounding box center [253, 129] width 25 height 7
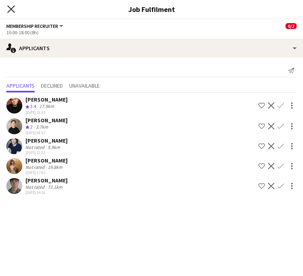
click at [8, 10] on icon "Close pop-in" at bounding box center [11, 9] width 8 height 8
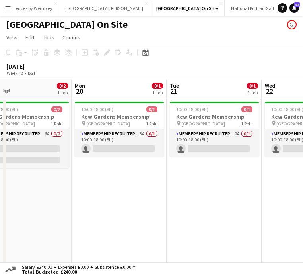
scroll to position [0, 220]
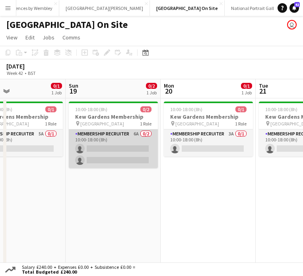
click at [109, 144] on app-card-role "Membership Recruiter 6A 0/2 10:00-18:00 (8h) single-neutral-actions single-neut…" at bounding box center [113, 148] width 89 height 39
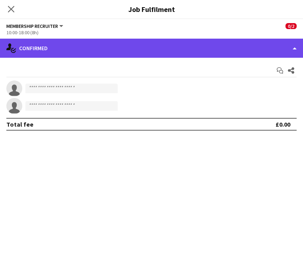
click at [102, 56] on div "single-neutral-actions-check-2 Confirmed" at bounding box center [151, 48] width 303 height 19
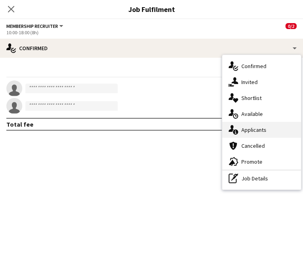
click at [257, 128] on span "Applicants" at bounding box center [253, 129] width 25 height 7
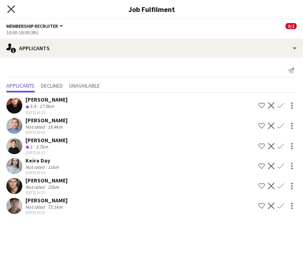
click at [10, 10] on icon at bounding box center [11, 9] width 8 height 8
